Goal: Transaction & Acquisition: Obtain resource

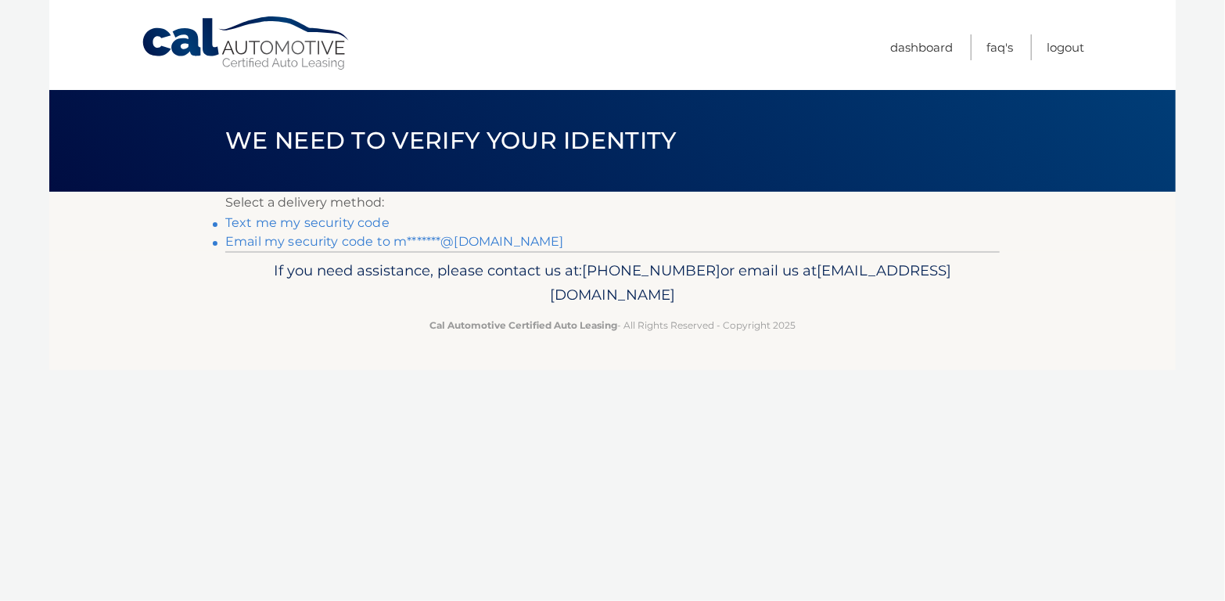
click at [320, 240] on link "Email my security code to m*******@gmail.com" at bounding box center [394, 241] width 339 height 15
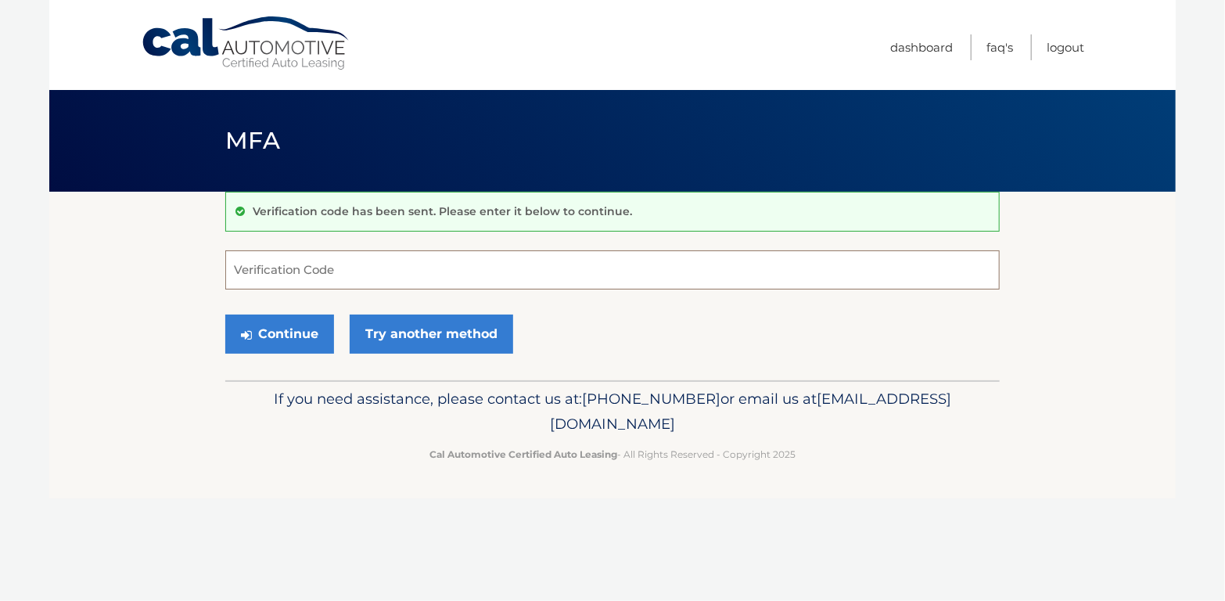
click at [376, 283] on input "Verification Code" at bounding box center [612, 269] width 775 height 39
type input "413407"
click at [308, 330] on button "Continue" at bounding box center [279, 334] width 109 height 39
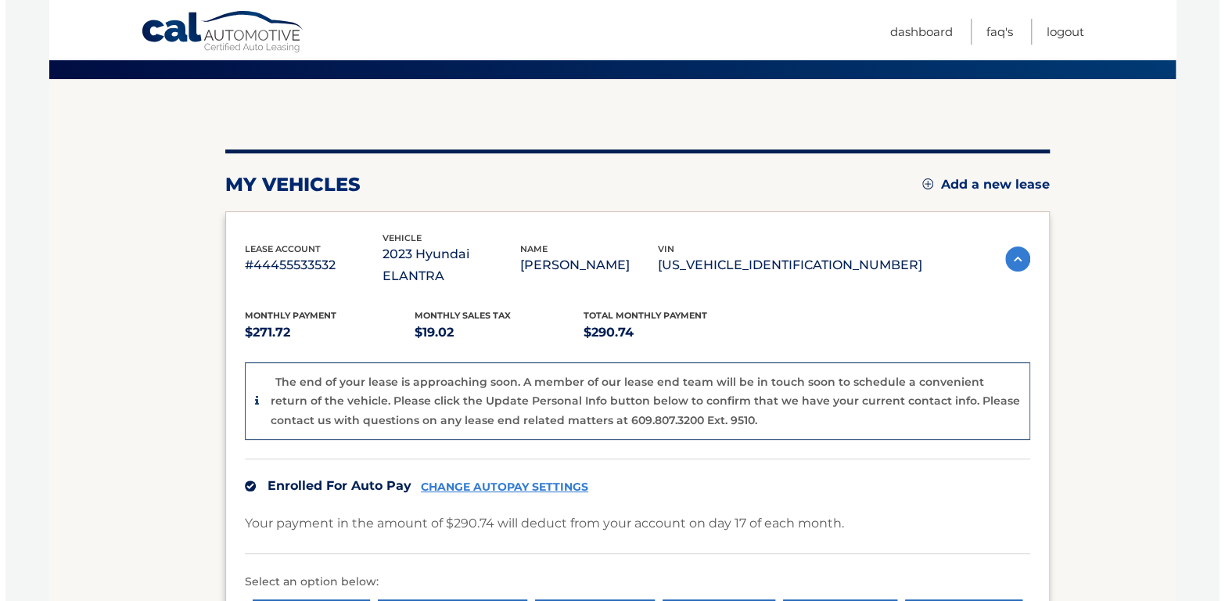
scroll to position [235, 0]
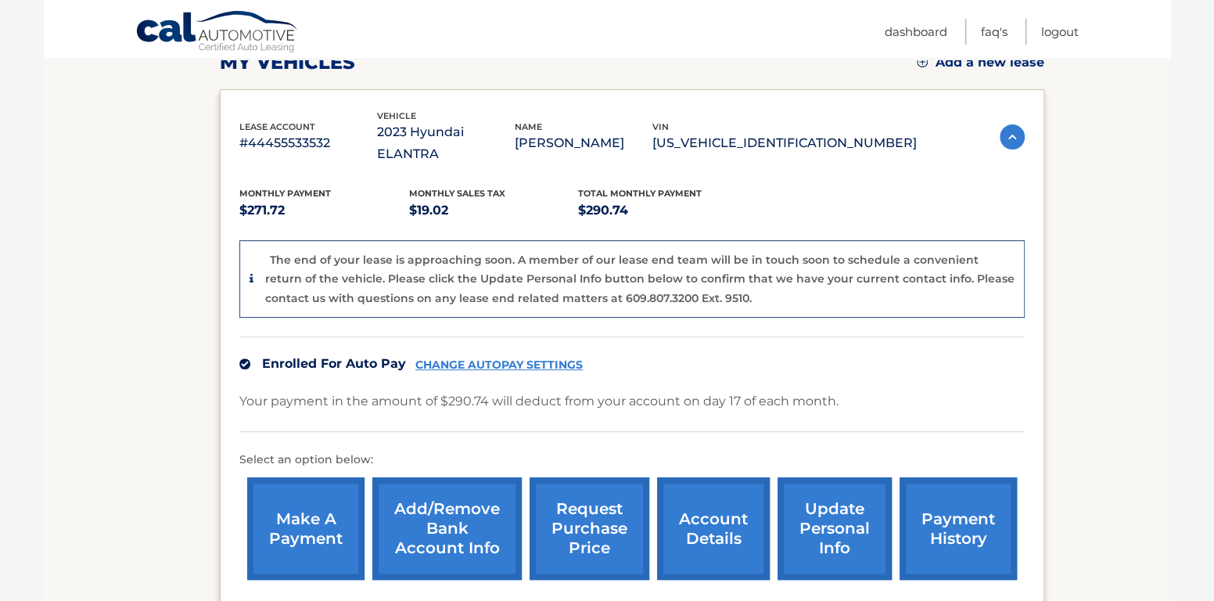
click at [587, 529] on link "request purchase price" at bounding box center [590, 528] width 120 height 103
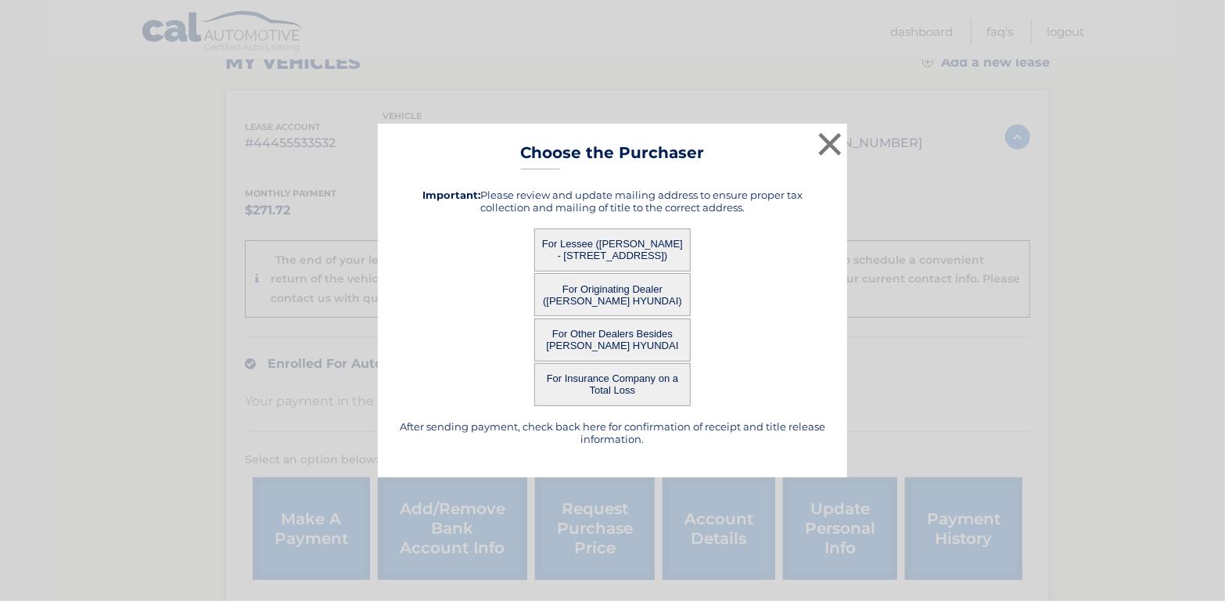
click at [635, 245] on button "For Lessee ([PERSON_NAME] - [STREET_ADDRESS])" at bounding box center [612, 249] width 156 height 43
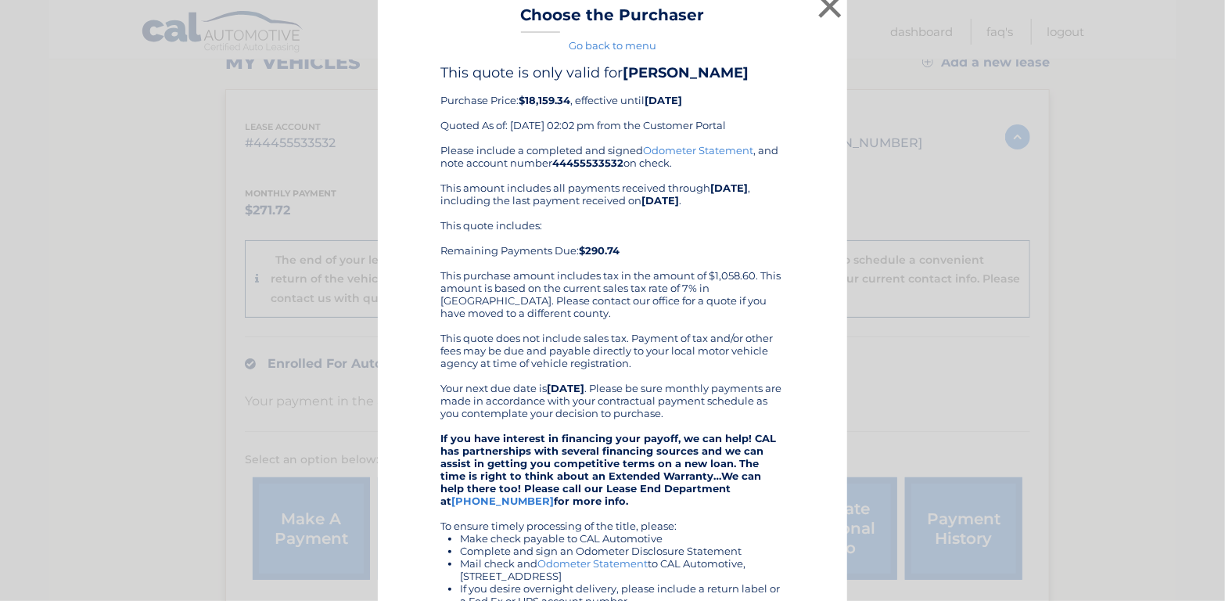
scroll to position [0, 0]
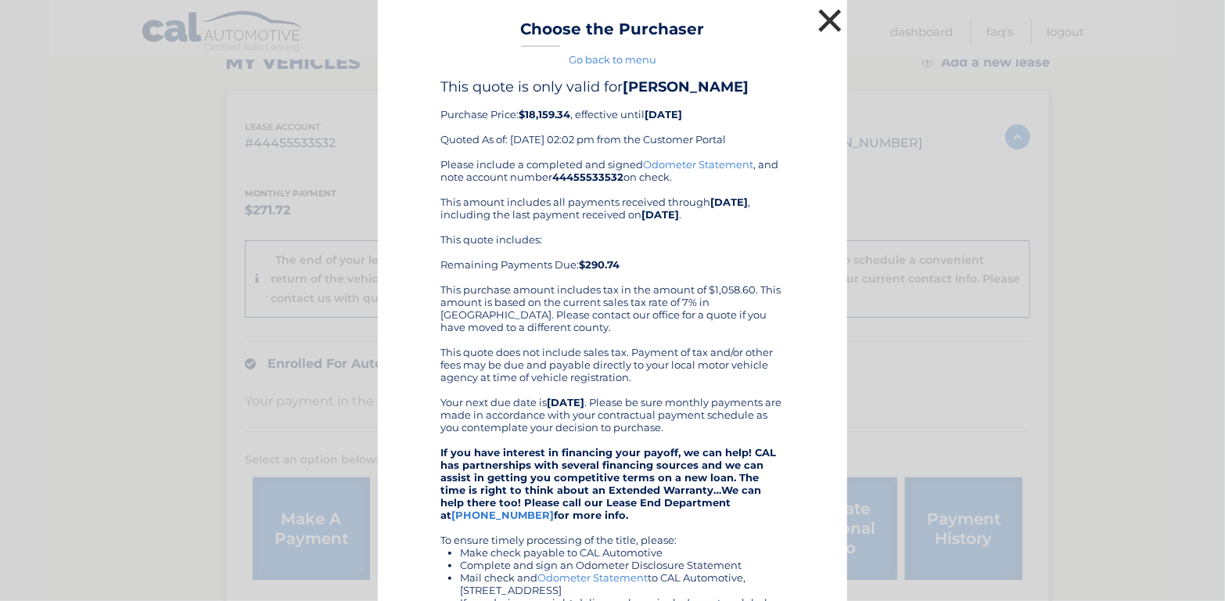
click at [818, 28] on button "×" at bounding box center [830, 20] width 31 height 31
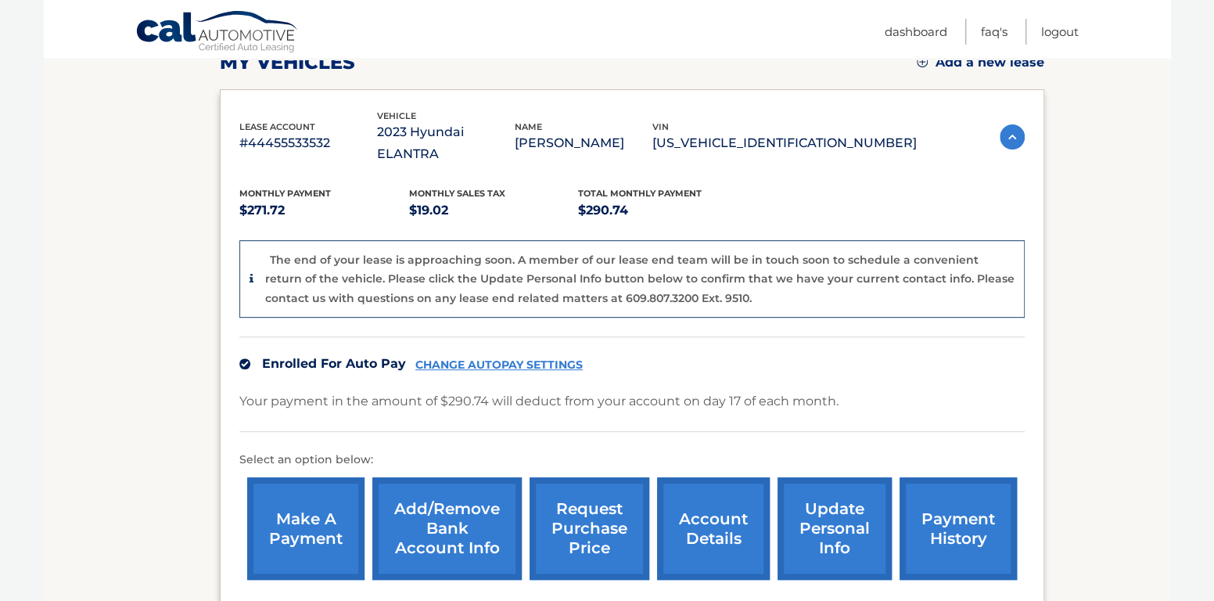
click at [593, 500] on link "request purchase price" at bounding box center [590, 528] width 120 height 103
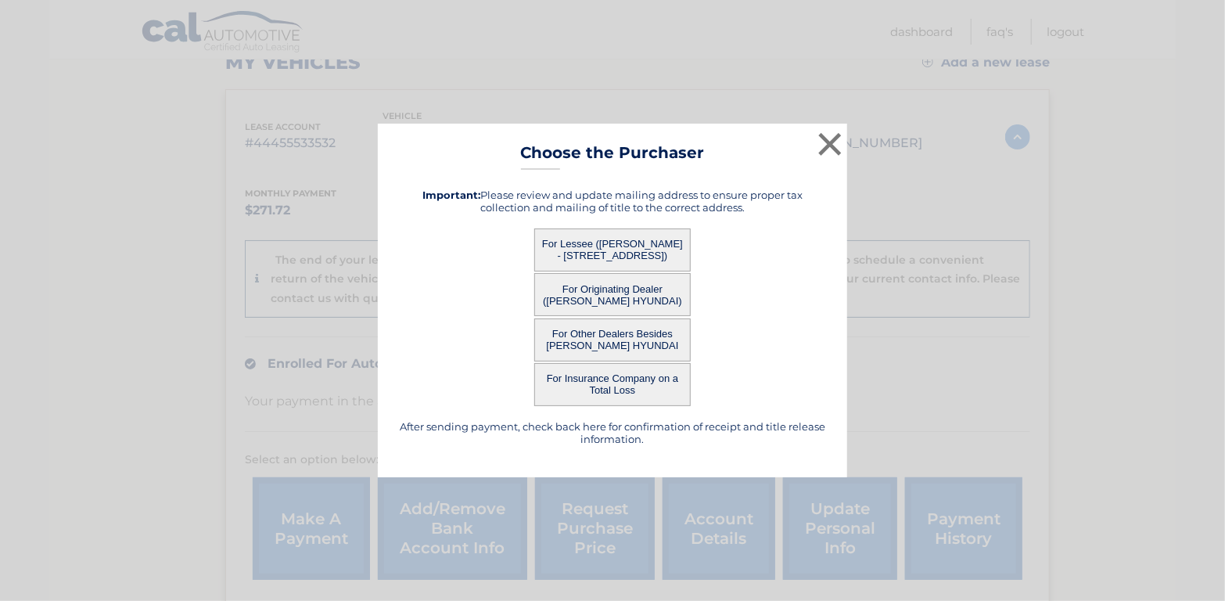
click at [558, 254] on button "For Lessee ([PERSON_NAME] - [STREET_ADDRESS])" at bounding box center [612, 249] width 156 height 43
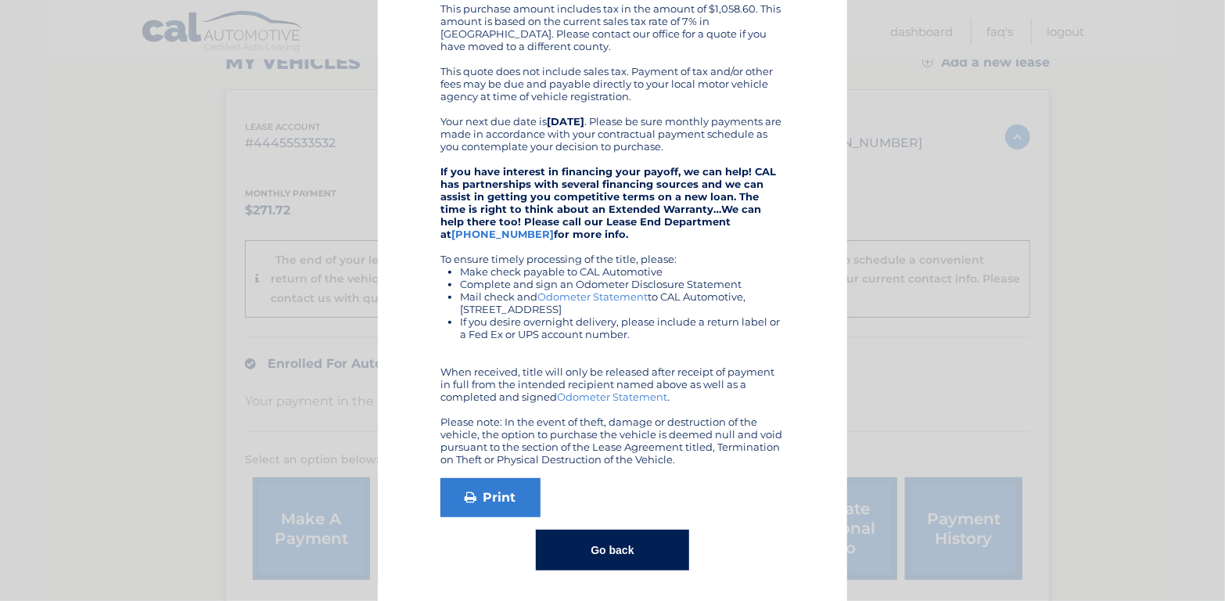
scroll to position [282, 0]
click at [492, 495] on link "Print" at bounding box center [491, 496] width 100 height 39
